Goal: Information Seeking & Learning: Check status

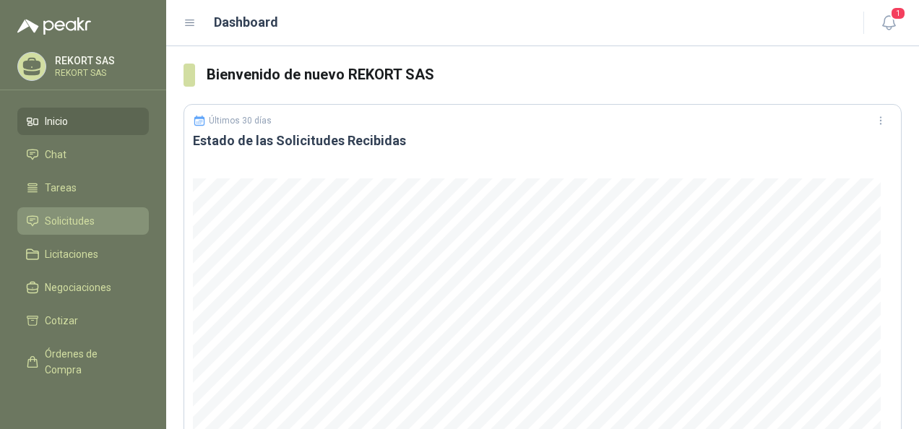
click at [66, 218] on span "Solicitudes" at bounding box center [70, 221] width 50 height 16
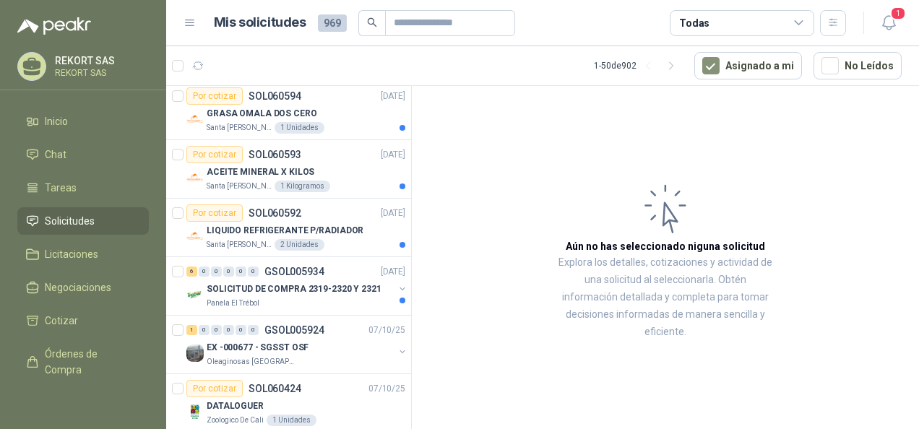
scroll to position [130, 0]
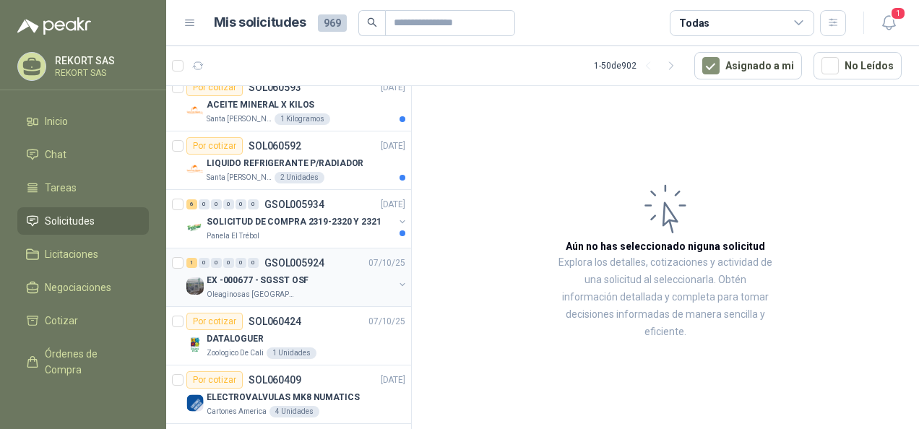
click at [276, 282] on p "EX -000677 - SGSST OSF" at bounding box center [258, 281] width 102 height 14
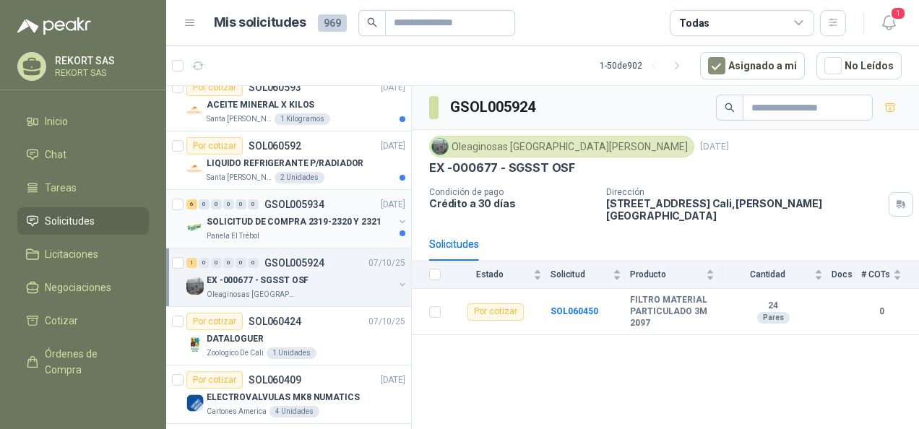
click at [260, 215] on p "SOLICITUD DE COMPRA 2319-2320 Y 2321" at bounding box center [294, 222] width 175 height 14
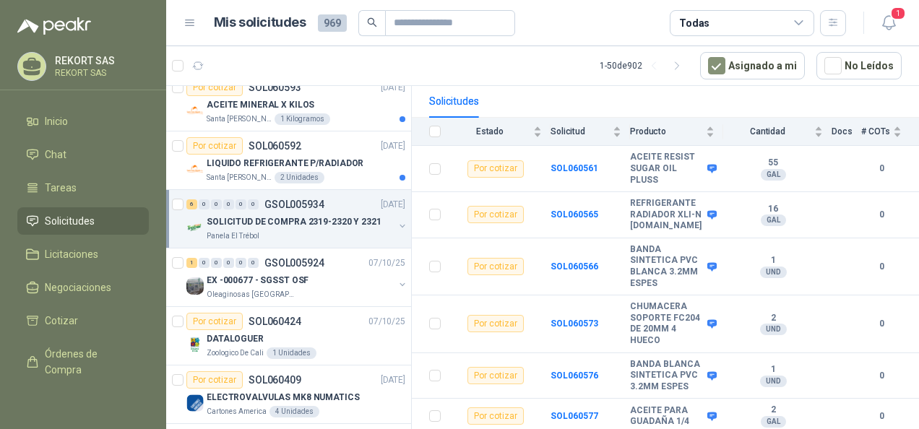
scroll to position [152, 0]
click at [569, 262] on b "SOL060566" at bounding box center [575, 267] width 48 height 10
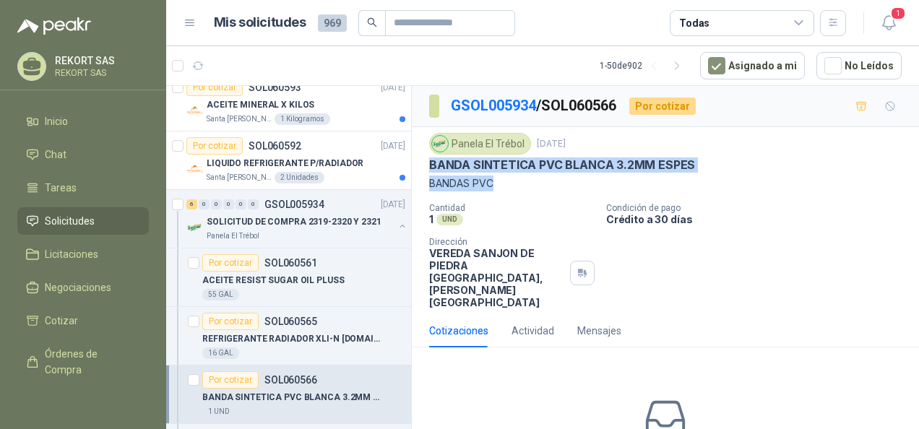
drag, startPoint x: 429, startPoint y: 160, endPoint x: 500, endPoint y: 183, distance: 74.5
click at [500, 183] on div "Panela El Trébol [DATE] BANDA SINTETICA PVC BLANCA 3.2MM ESPES BANDAS PVC" at bounding box center [665, 162] width 473 height 59
copy div "BANDA SINTETICA PVC BLANCA 3.2MM ESPES BANDAS PVC"
click at [773, 182] on p "BANDAS PVC" at bounding box center [665, 184] width 473 height 16
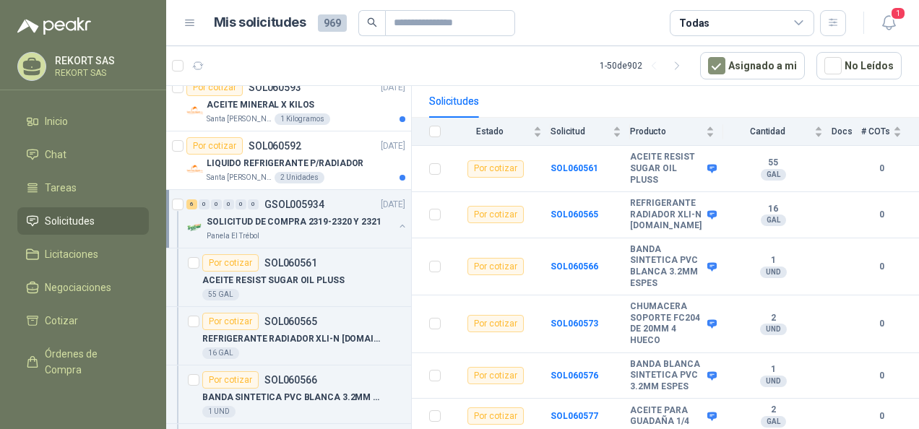
scroll to position [152, 0]
click at [270, 152] on div "Por cotizar SOL060592" at bounding box center [243, 145] width 115 height 17
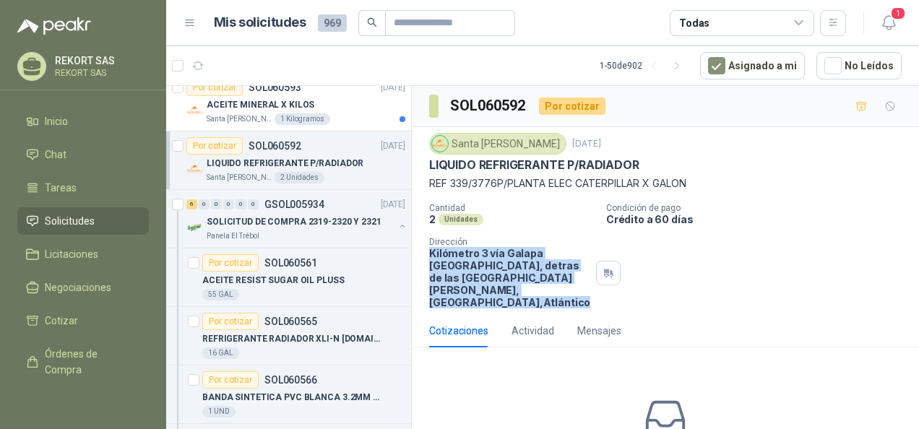
drag, startPoint x: 430, startPoint y: 254, endPoint x: 540, endPoint y: 301, distance: 120.4
click at [540, 301] on p "Kilómetro 3 vía Galapa [GEOGRAPHIC_DATA], detras de las [GEOGRAPHIC_DATA][PERSO…" at bounding box center [509, 277] width 161 height 61
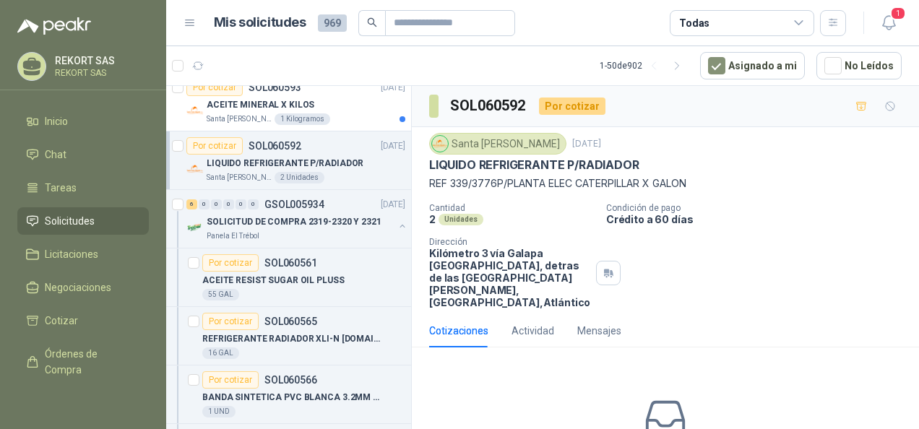
click at [756, 160] on div "LIQUIDO REFRIGERANTE P/RADIADOR" at bounding box center [665, 165] width 473 height 15
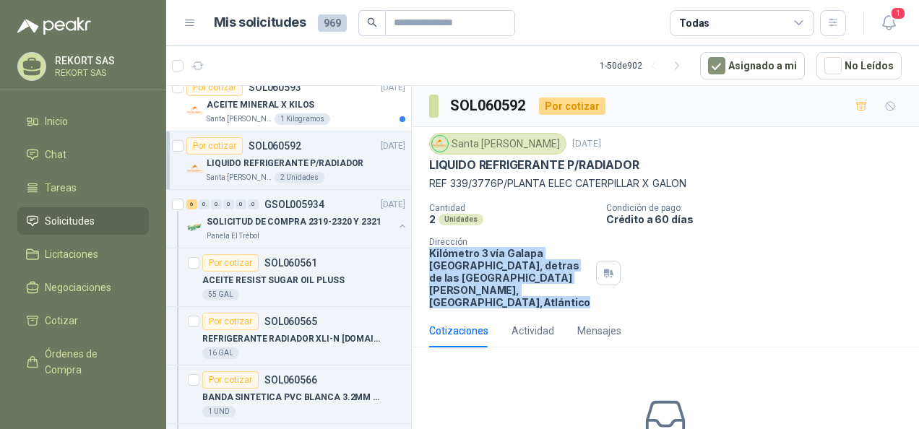
drag, startPoint x: 428, startPoint y: 250, endPoint x: 545, endPoint y: 303, distance: 128.4
click at [545, 303] on div "Santa [PERSON_NAME] [DATE] LIQUIDO REFRIGERANTE P/RADIADOR REF 339/3776P/PLANTA…" at bounding box center [665, 220] width 507 height 187
click at [545, 303] on p "Kilómetro 3 vía Galapa [GEOGRAPHIC_DATA], detras de las [GEOGRAPHIC_DATA][PERSO…" at bounding box center [509, 277] width 161 height 61
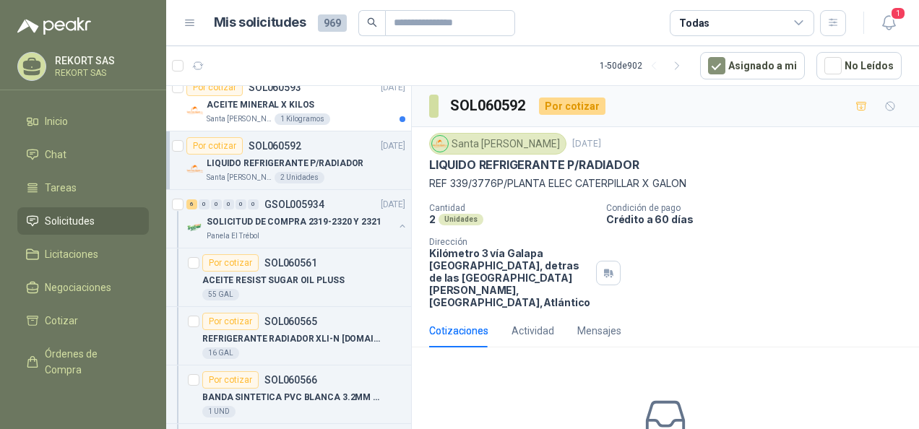
click at [530, 204] on p "Cantidad" at bounding box center [511, 208] width 165 height 10
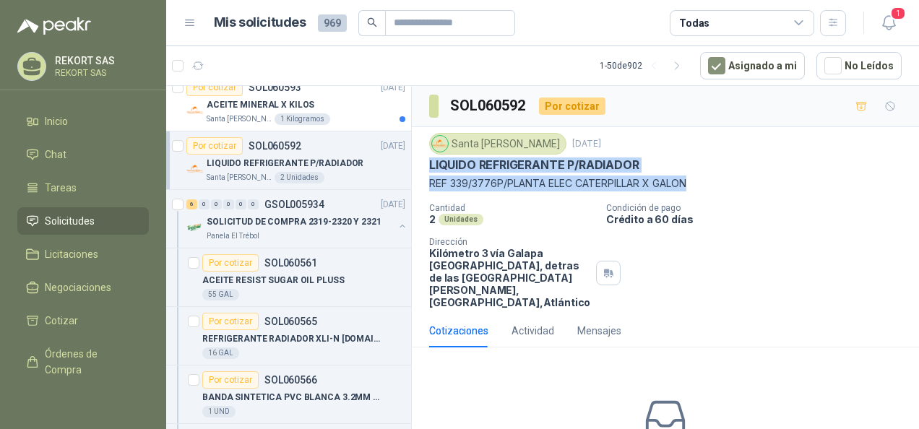
drag, startPoint x: 430, startPoint y: 162, endPoint x: 695, endPoint y: 182, distance: 265.9
click at [695, 182] on div "Santa [PERSON_NAME] [DATE] LIQUIDO REFRIGERANTE P/RADIADOR REF 339/3776P/PLANTA…" at bounding box center [665, 162] width 473 height 59
click at [695, 182] on p "REF 339/3776P/PLANTA ELEC CATERPILLAR X GALON" at bounding box center [665, 184] width 473 height 16
drag, startPoint x: 429, startPoint y: 163, endPoint x: 763, endPoint y: 189, distance: 334.8
click at [763, 189] on div "Santa [PERSON_NAME] [DATE] LIQUIDO REFRIGERANTE P/RADIADOR REF 339/3776P/PLANTA…" at bounding box center [665, 162] width 473 height 59
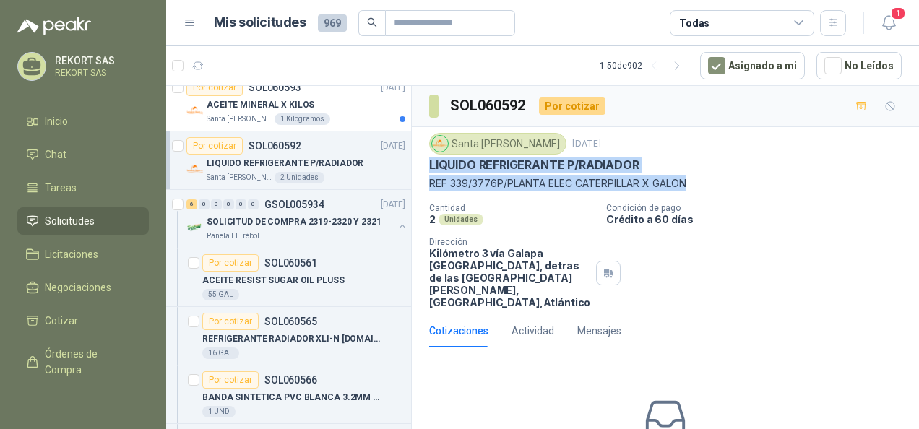
click at [763, 189] on p "REF 339/3776P/PLANTA ELEC CATERPILLAR X GALON" at bounding box center [665, 184] width 473 height 16
click at [579, 176] on p "REF 339/3776P/PLANTA ELEC CATERPILLAR X GALON" at bounding box center [665, 184] width 473 height 16
drag, startPoint x: 429, startPoint y: 162, endPoint x: 689, endPoint y: 183, distance: 261.0
click at [689, 183] on div "Santa [PERSON_NAME] [DATE] LIQUIDO REFRIGERANTE P/RADIADOR REF 339/3776P/PLANTA…" at bounding box center [665, 162] width 473 height 59
drag, startPoint x: 689, startPoint y: 183, endPoint x: 665, endPoint y: 187, distance: 24.9
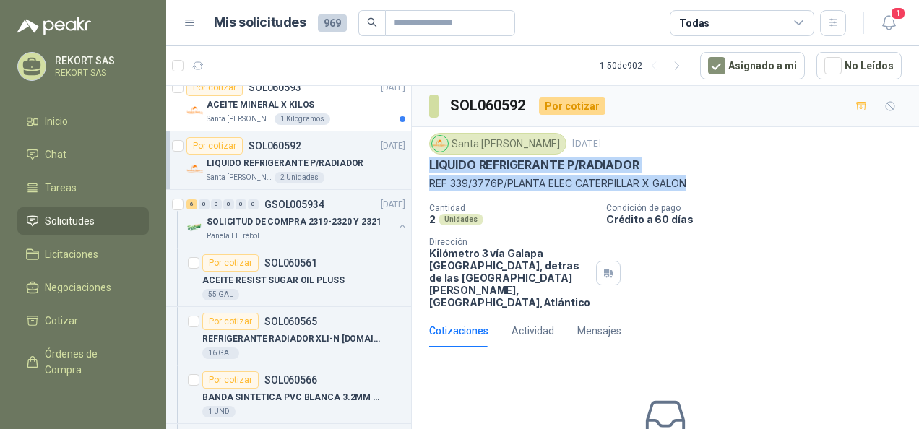
click at [665, 187] on p "REF 339/3776P/PLANTA ELEC CATERPILLAR X GALON" at bounding box center [665, 184] width 473 height 16
click at [444, 158] on p "LIQUIDO REFRIGERANTE P/RADIADOR" at bounding box center [534, 165] width 210 height 15
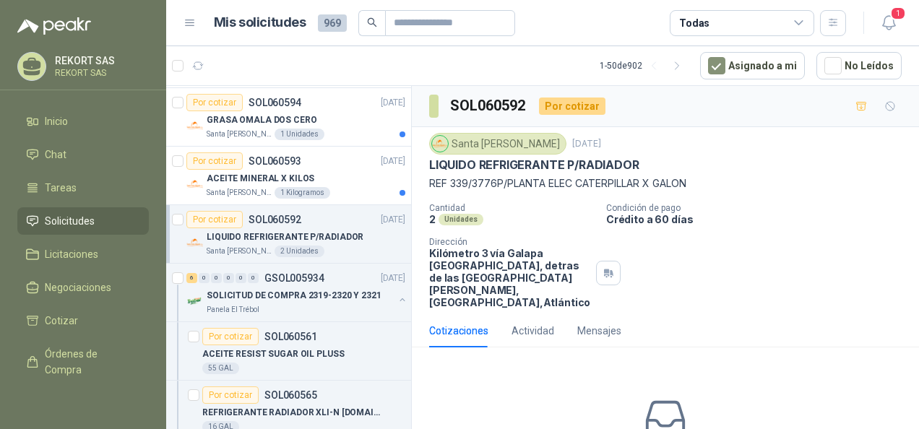
scroll to position [38, 0]
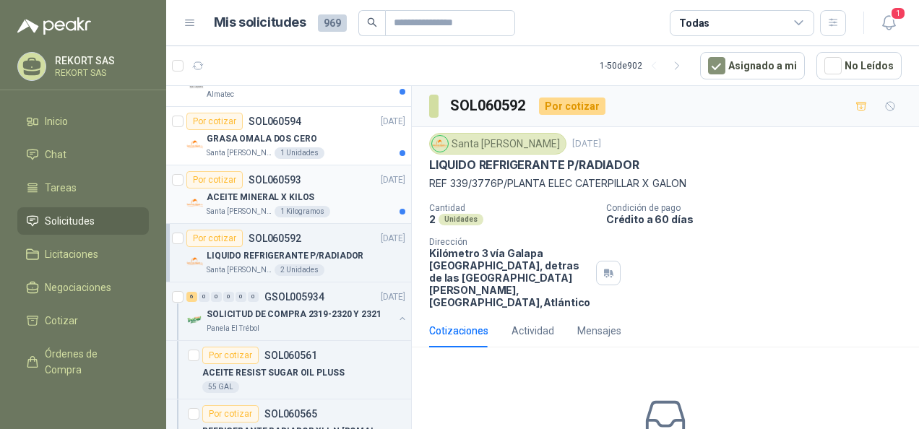
click at [269, 191] on p "ACEITE MINERAL X KILOS" at bounding box center [261, 198] width 108 height 14
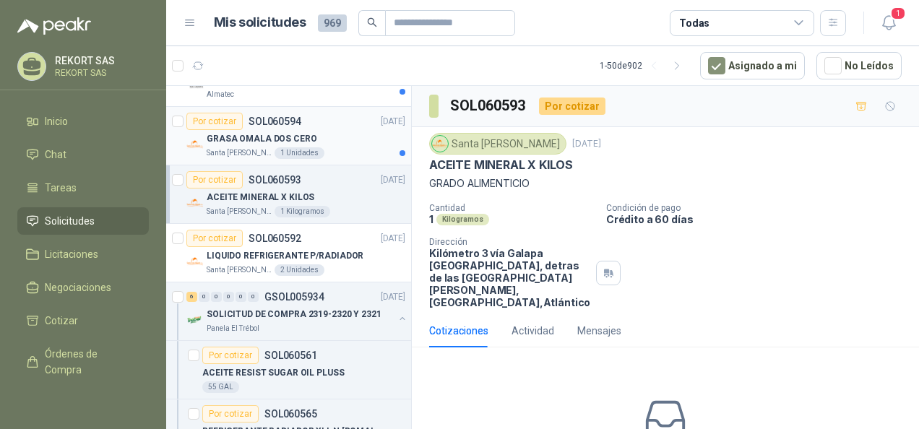
click at [337, 140] on div "GRASA OMALA DOS CERO" at bounding box center [306, 138] width 199 height 17
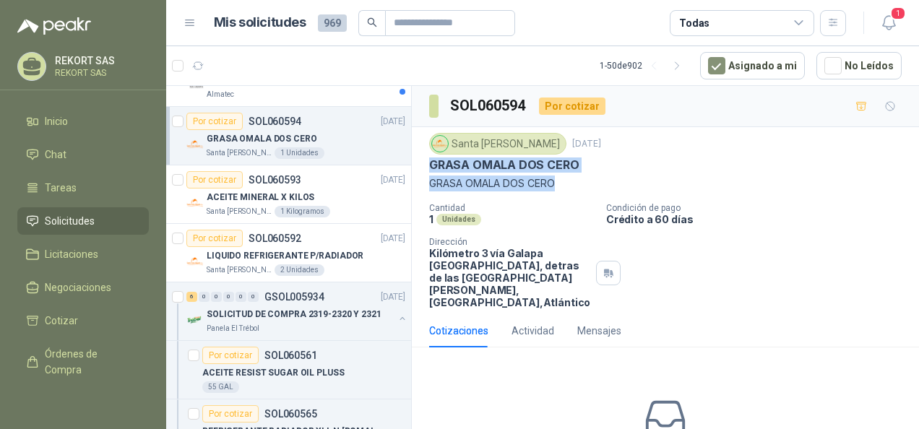
drag, startPoint x: 429, startPoint y: 163, endPoint x: 562, endPoint y: 182, distance: 134.3
click at [562, 182] on div "Santa [PERSON_NAME] [DATE] GRASA OMALA DOS CERO GRASA OMALA DOS CERO" at bounding box center [665, 162] width 473 height 59
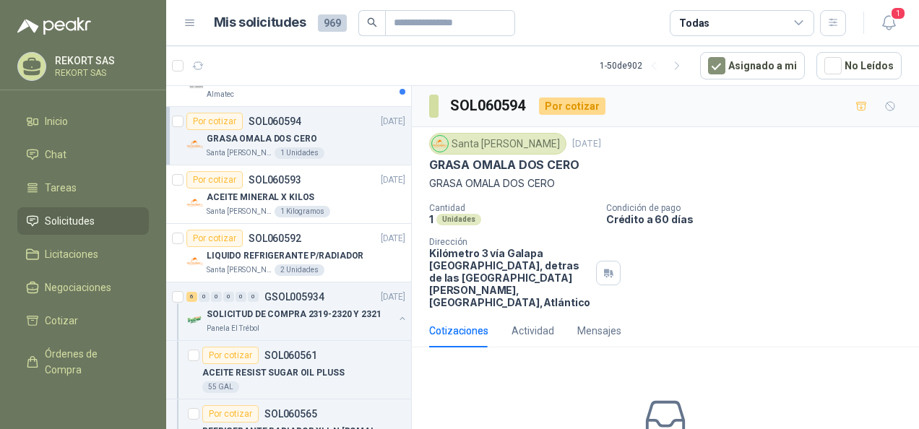
drag, startPoint x: 562, startPoint y: 182, endPoint x: 653, endPoint y: 292, distance: 142.7
click at [653, 292] on div "Cantidad 1 Unidades Condición de pago Crédito a 60 días Dirección Kilómetro 3 v…" at bounding box center [665, 255] width 473 height 105
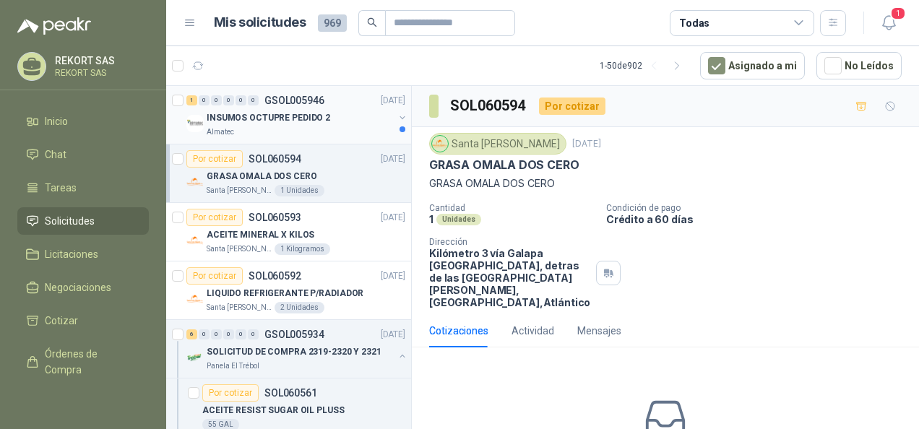
click at [270, 116] on p "INSUMOS OCTUPRE PEDIDO 2" at bounding box center [269, 118] width 124 height 14
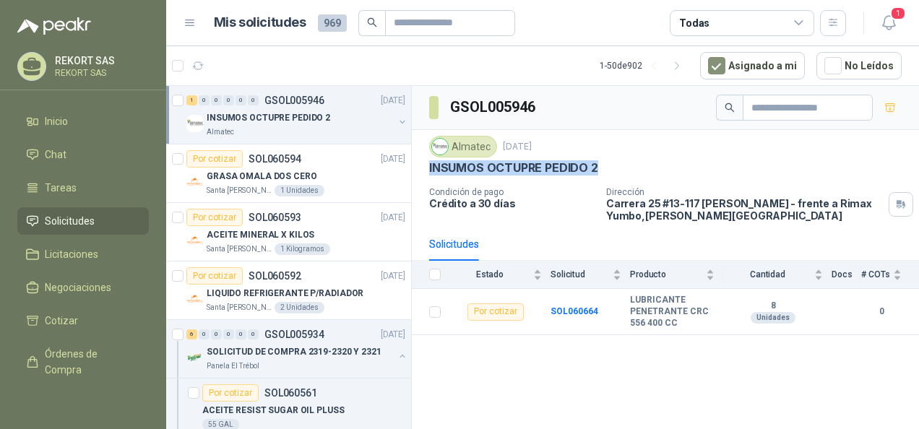
drag, startPoint x: 429, startPoint y: 165, endPoint x: 653, endPoint y: 163, distance: 224.0
click at [653, 163] on div "INSUMOS OCTUPRE PEDIDO 2" at bounding box center [665, 167] width 473 height 15
click at [58, 223] on span "Solicitudes" at bounding box center [70, 221] width 50 height 16
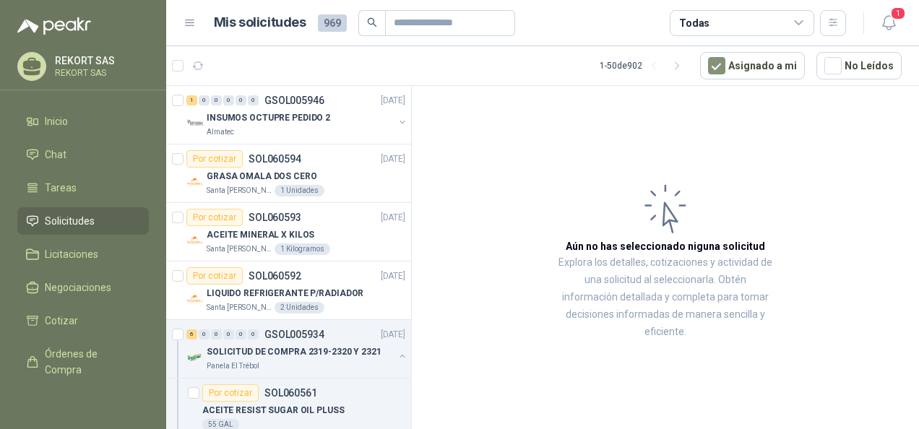
click at [471, 155] on article "Aún no has seleccionado niguna solicitud Explora los detalles, cotizaciones y a…" at bounding box center [665, 260] width 507 height 348
